Goal: Information Seeking & Learning: Learn about a topic

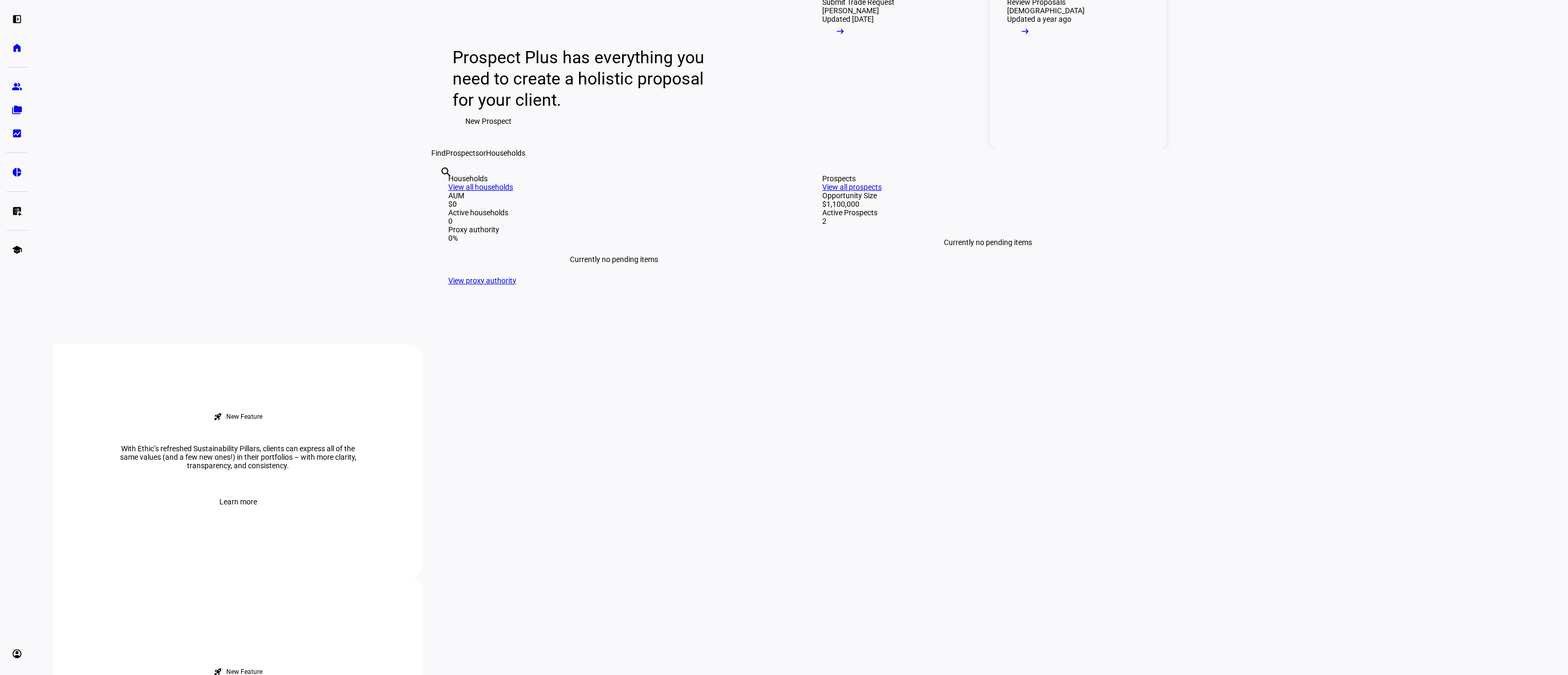
scroll to position [107, 0]
click at [841, 27] on div "Updated [DATE]" at bounding box center [849, 22] width 52 height 9
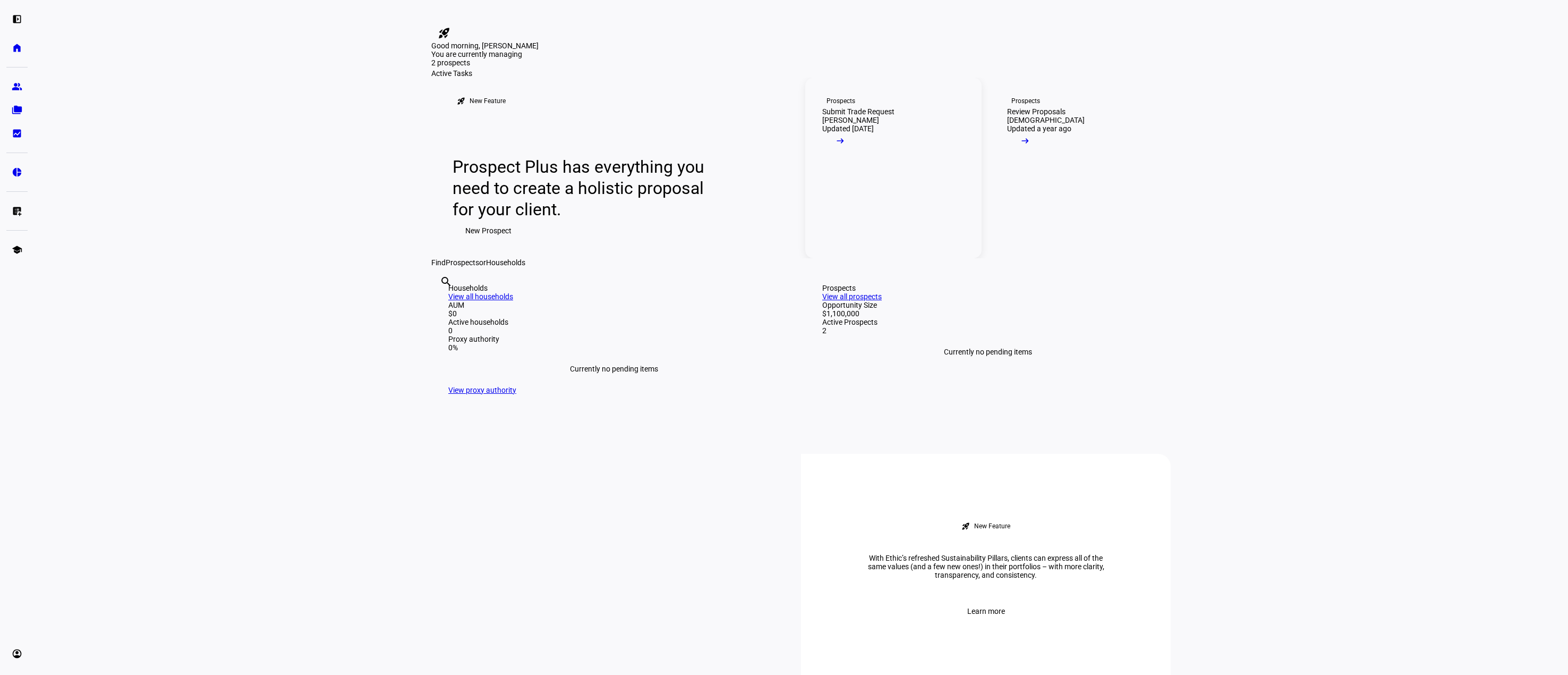
click at [839, 105] on div "Prospects" at bounding box center [841, 101] width 29 height 9
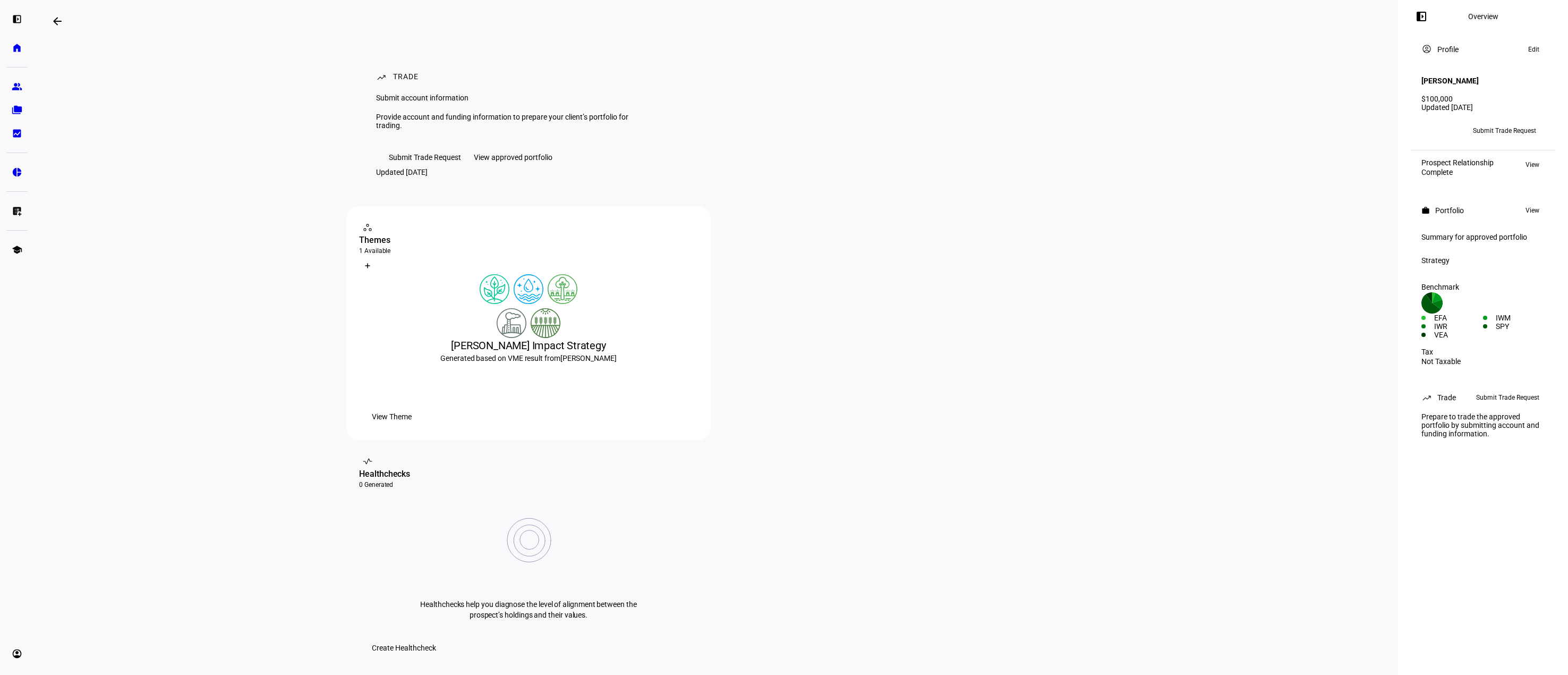
click at [542, 162] on div "View approved portfolio" at bounding box center [513, 157] width 79 height 9
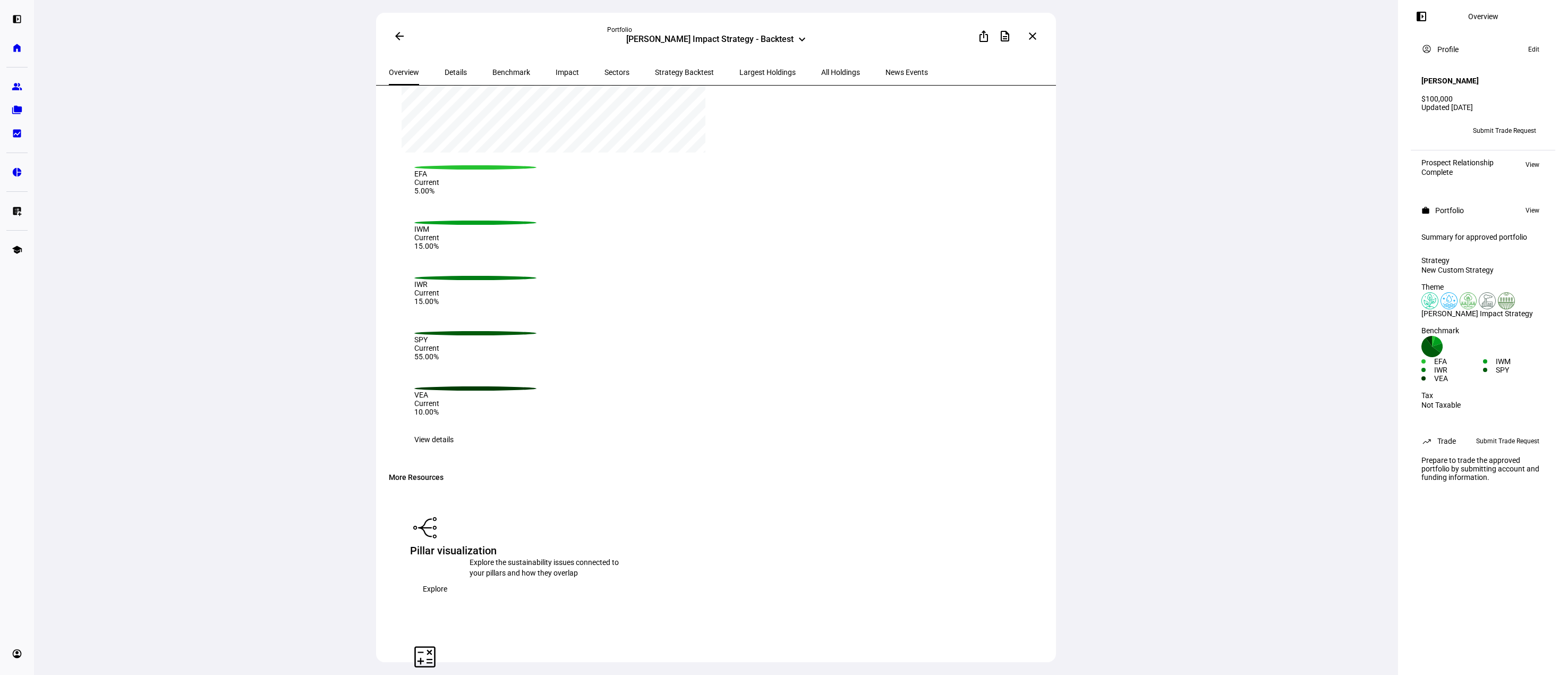
scroll to position [1338, 0]
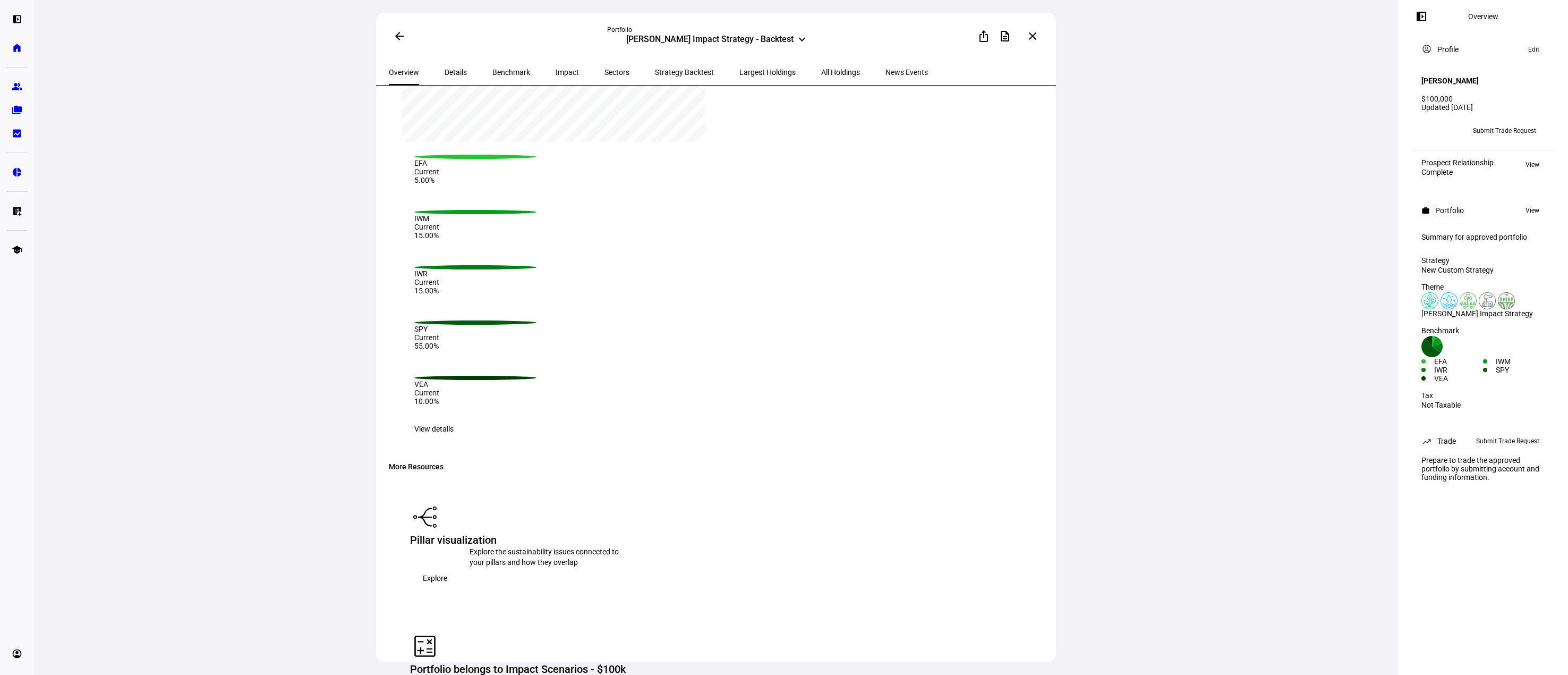
click at [629, 674] on div "[PERSON_NAME] Impact Strategy - Backtest" at bounding box center [550, 680] width 160 height 11
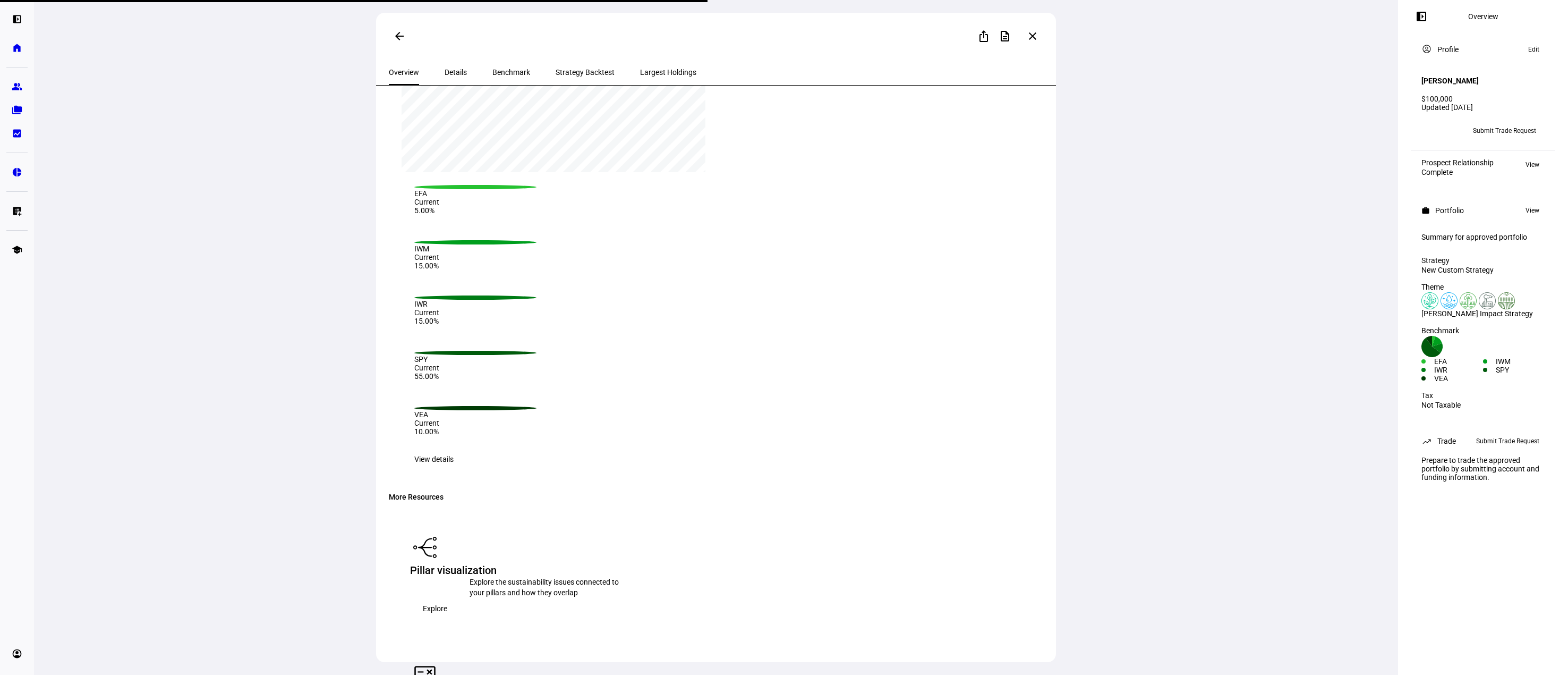
scroll to position [1361, 0]
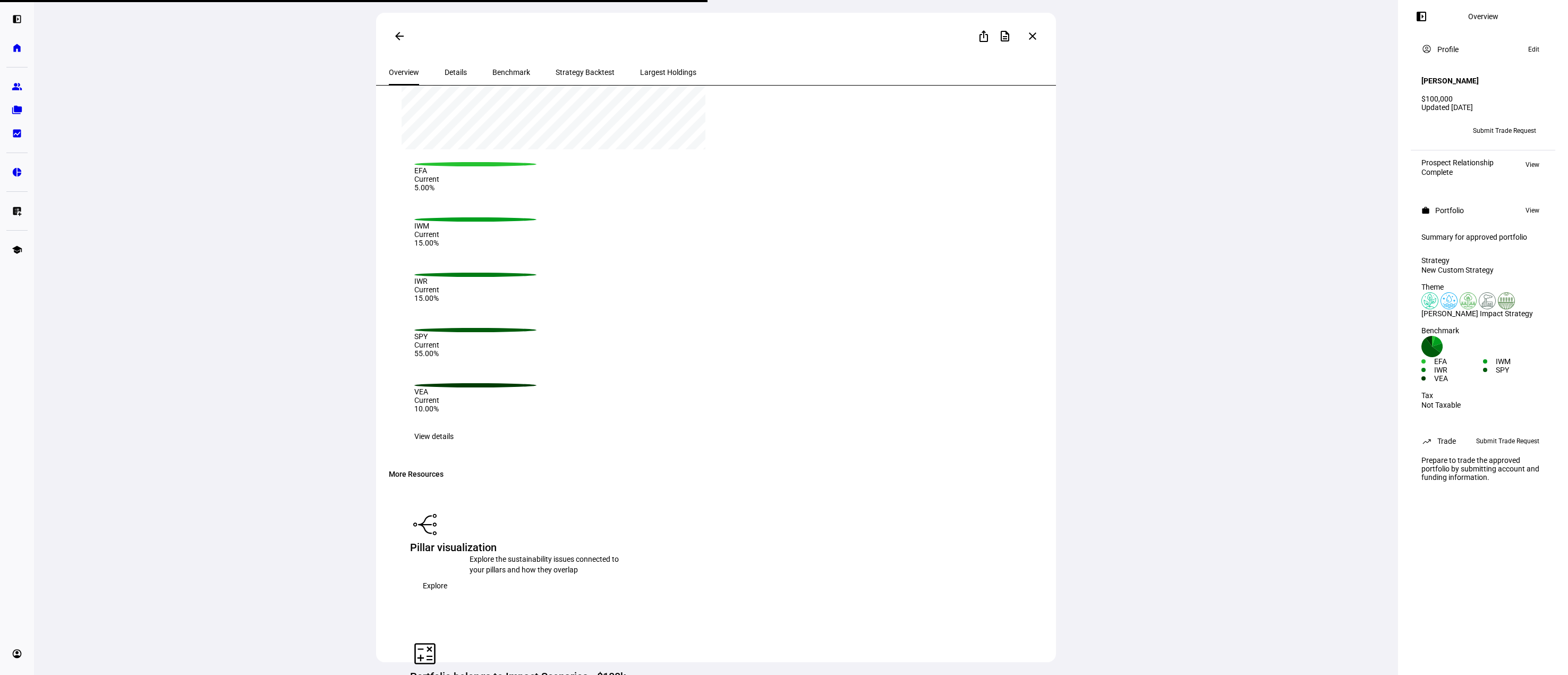
click at [629, 674] on div "[PERSON_NAME] Impact Strategy - Backtest" at bounding box center [550, 687] width 160 height 11
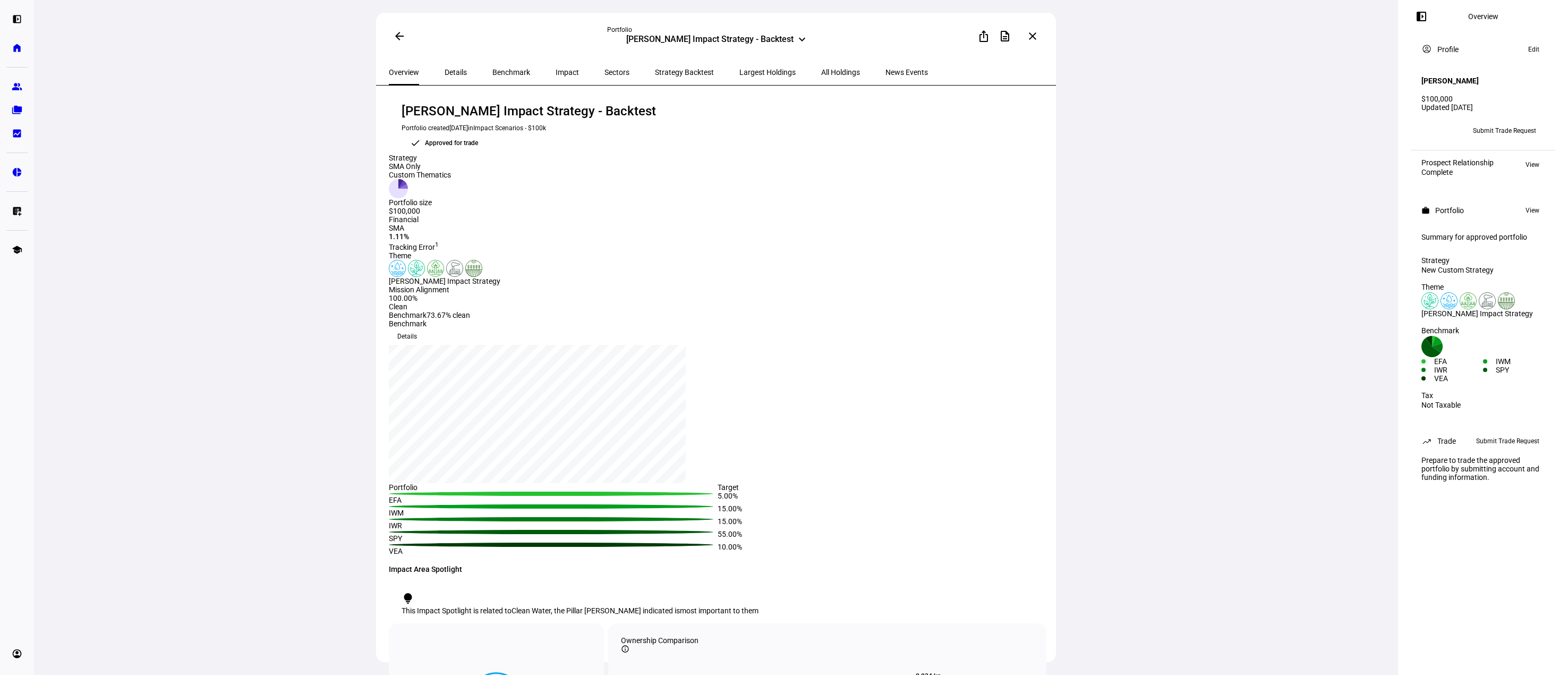
click at [739, 75] on span "Largest Holdings" at bounding box center [767, 72] width 56 height 7
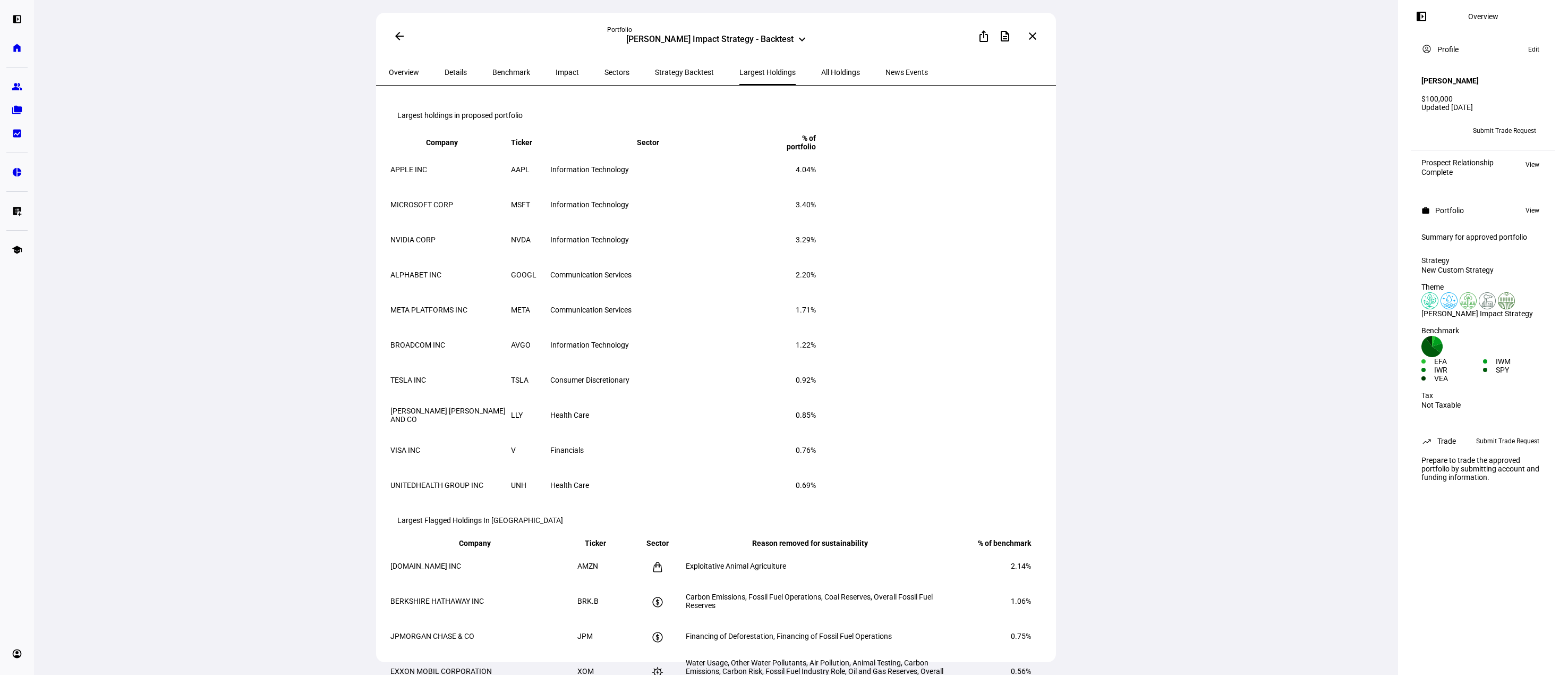
click at [822, 71] on span "All Holdings" at bounding box center [841, 72] width 39 height 7
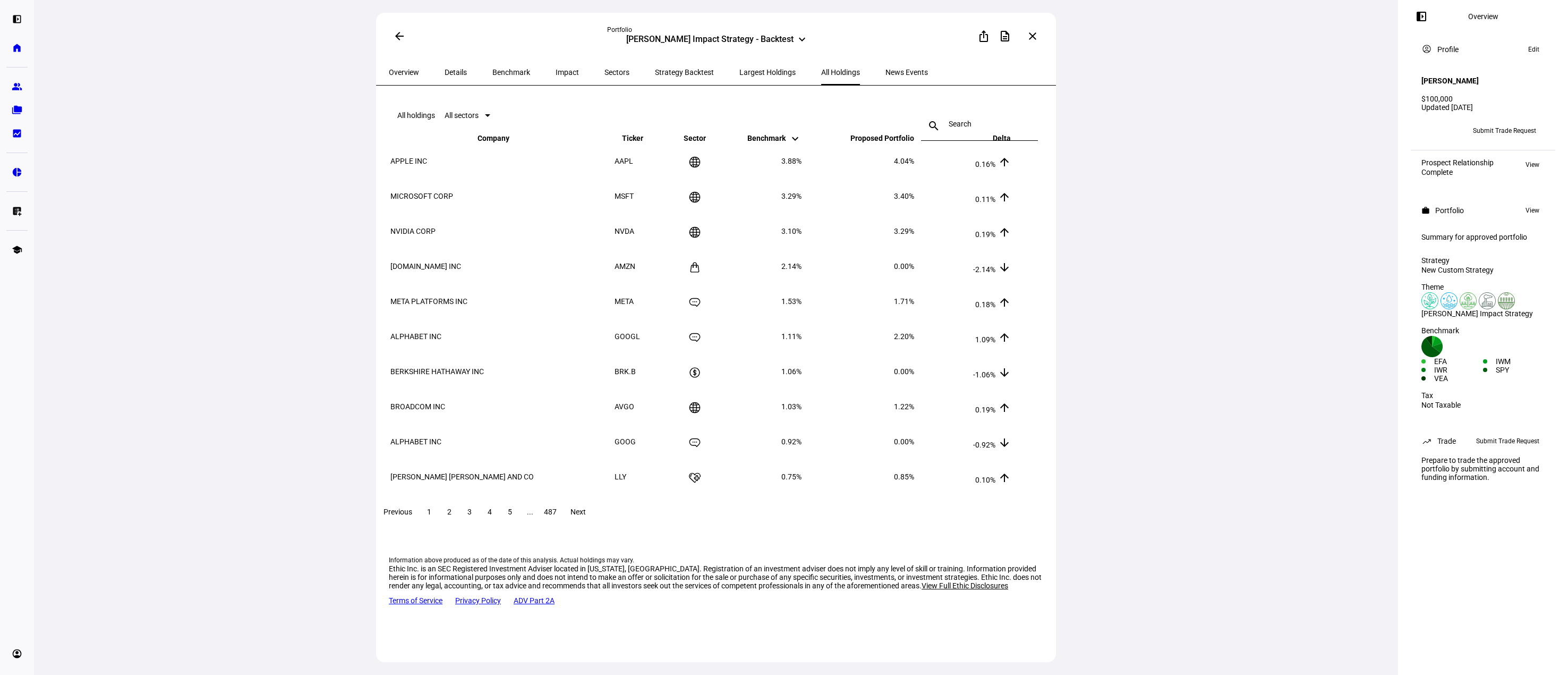
click at [587, 515] on span "Next" at bounding box center [578, 511] width 15 height 9
click at [412, 515] on span "Previous" at bounding box center [398, 511] width 29 height 9
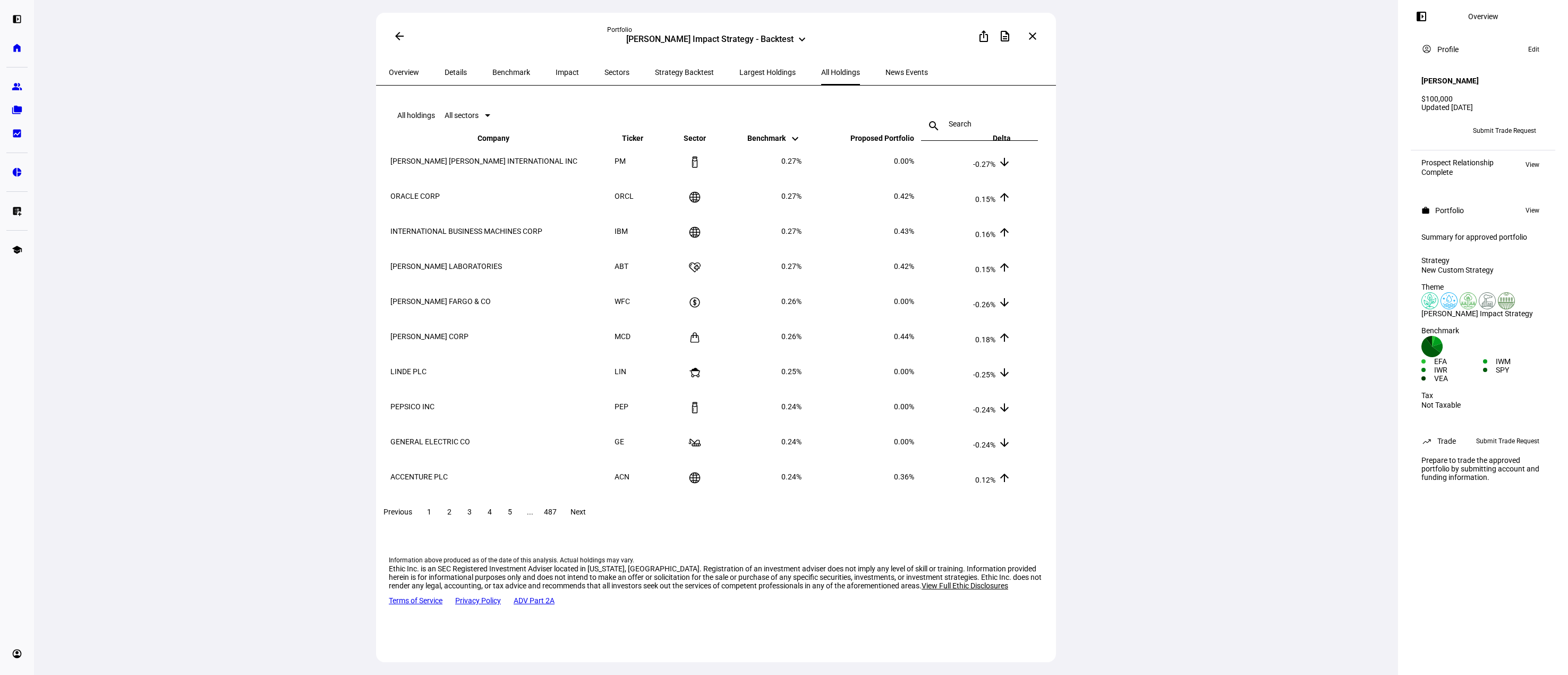
click at [445, 69] on span "Details" at bounding box center [456, 72] width 22 height 7
